Goal: Task Accomplishment & Management: Complete application form

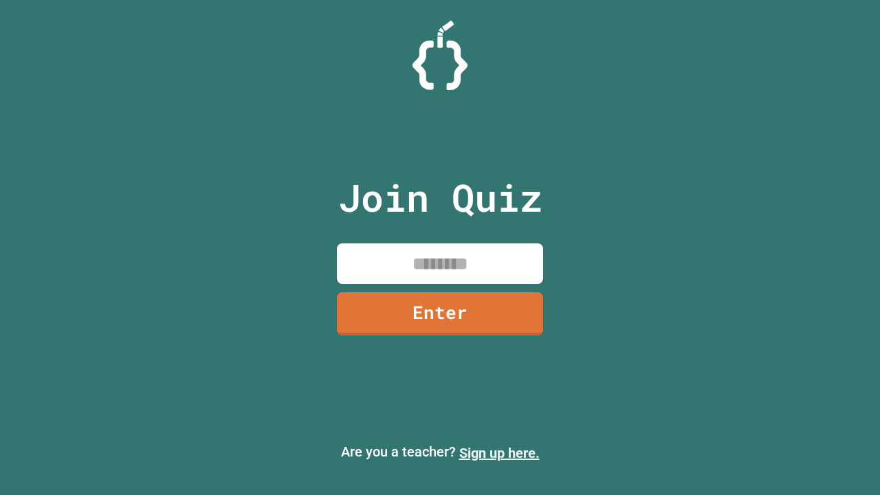
click at [499, 453] on link "Sign up here." at bounding box center [499, 453] width 80 height 16
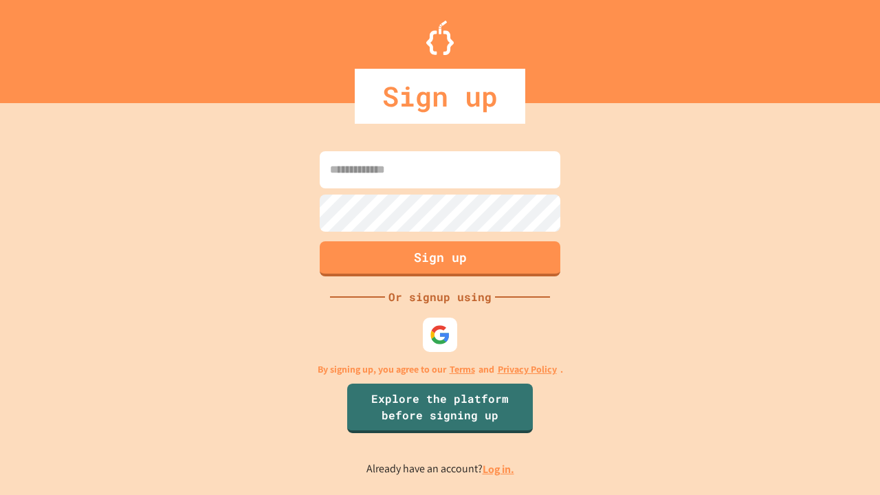
click at [499, 469] on link "Log in." at bounding box center [498, 469] width 32 height 14
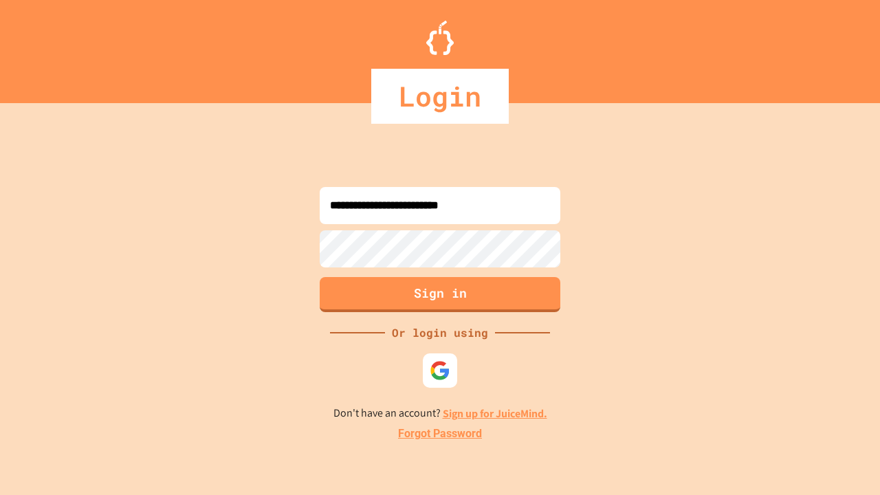
type input "**********"
